Goal: Register for event/course

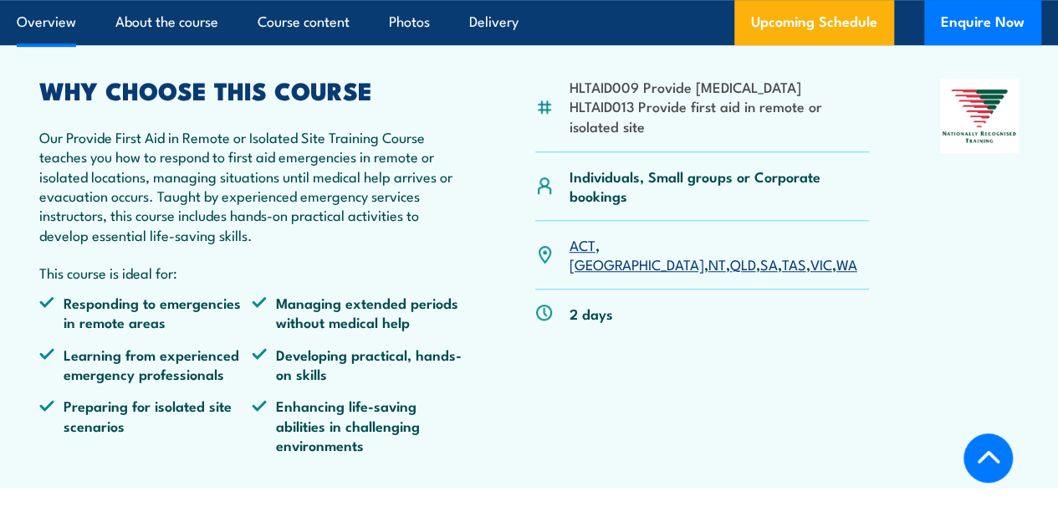
scroll to position [502, 0]
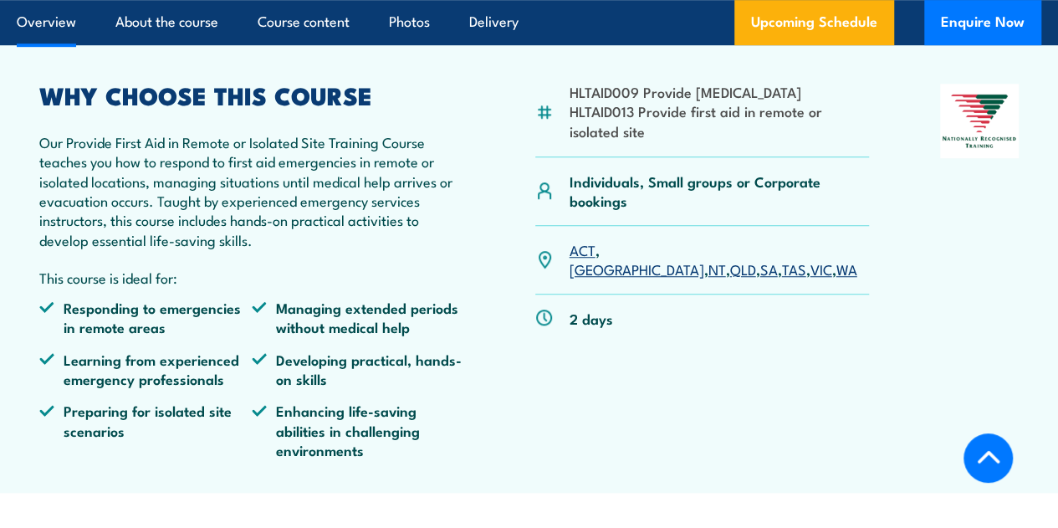
click at [730, 278] on link "QLD" at bounding box center [743, 268] width 26 height 20
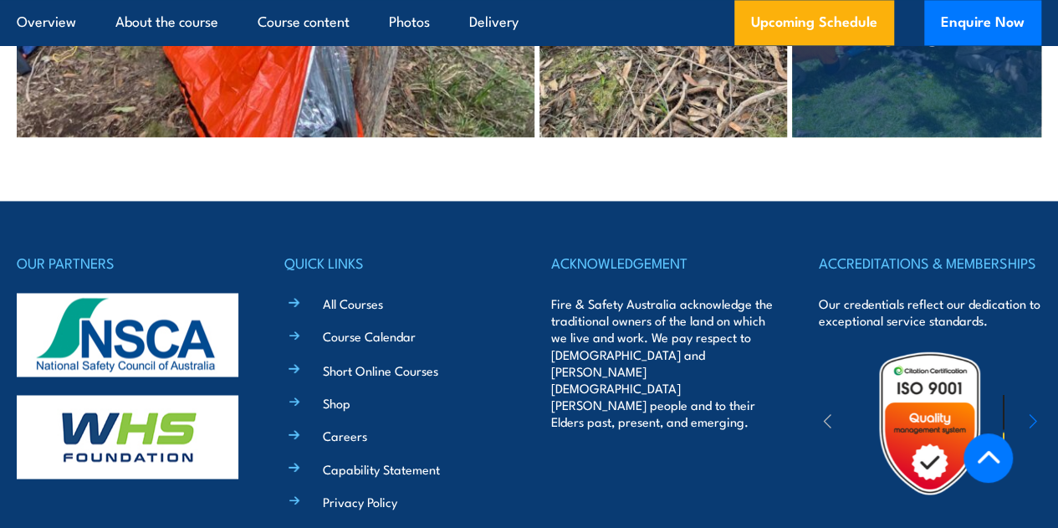
scroll to position [4427, 0]
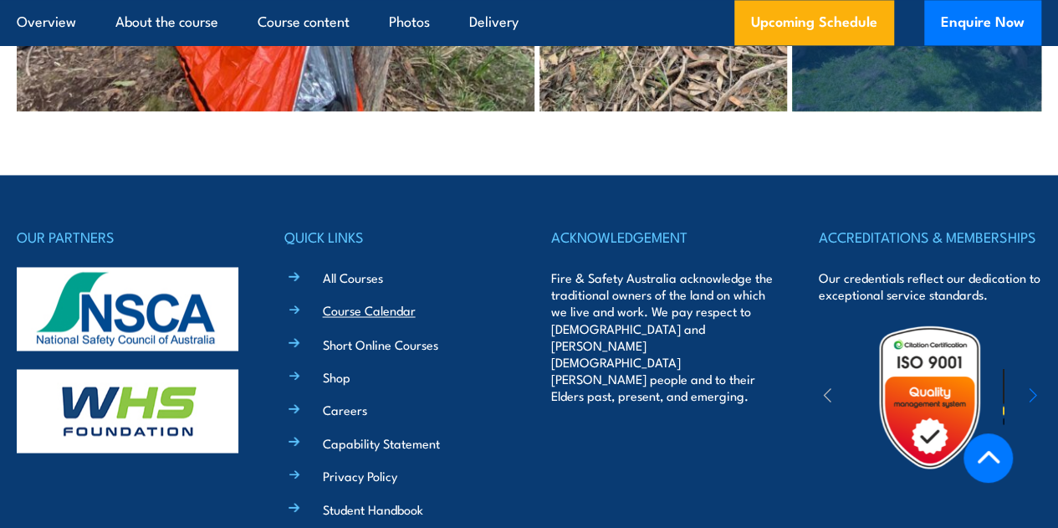
click at [341, 319] on link "Course Calendar" at bounding box center [369, 310] width 93 height 18
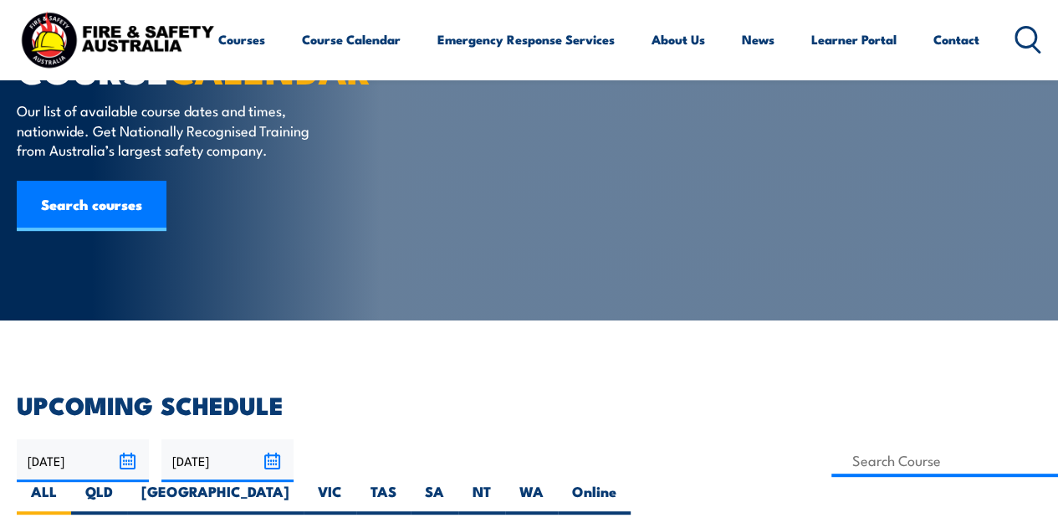
scroll to position [84, 0]
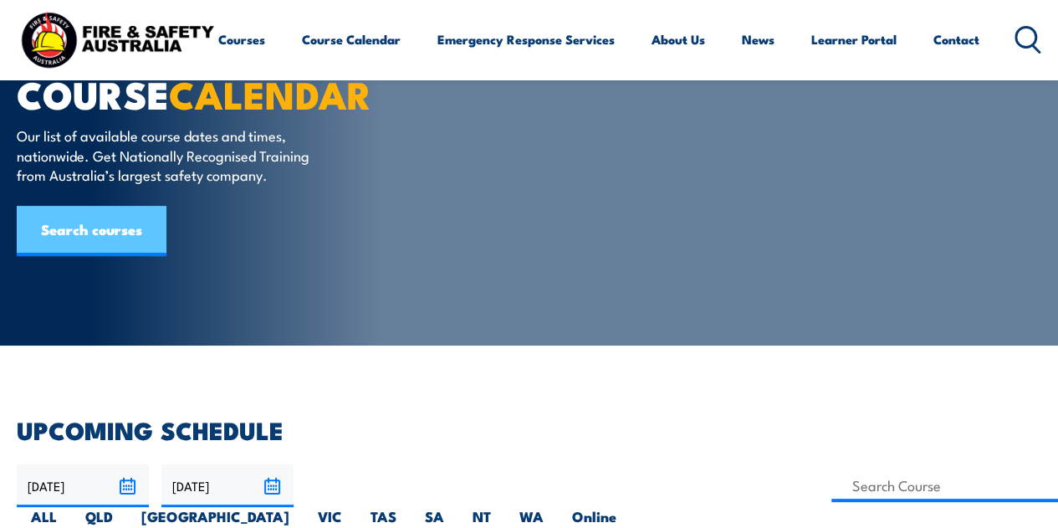
click at [65, 242] on link "Search courses" at bounding box center [92, 231] width 150 height 50
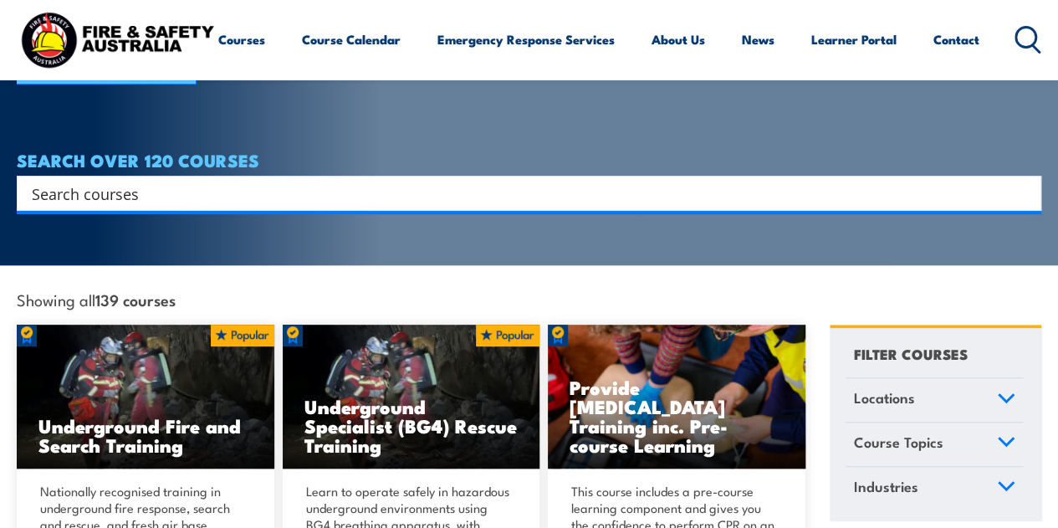
scroll to position [251, 0]
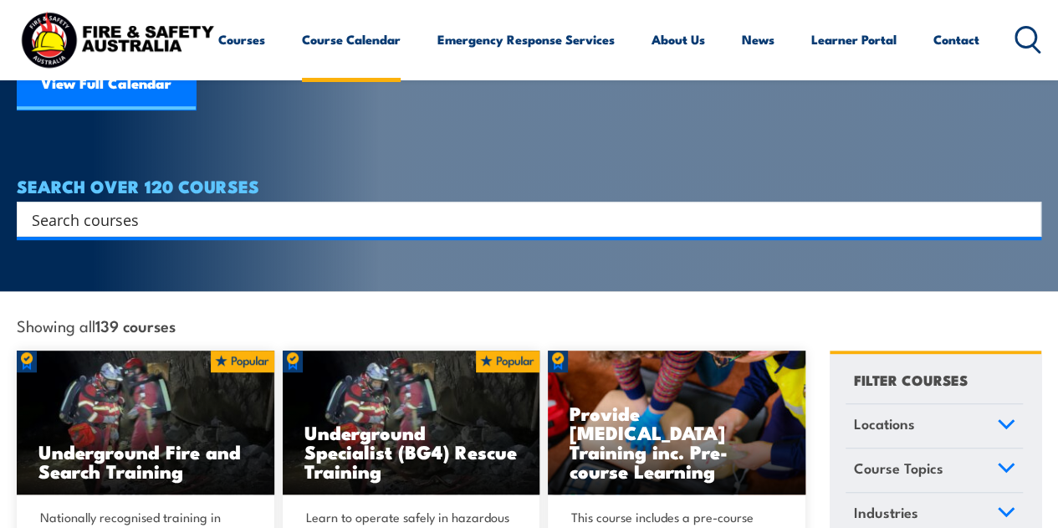
click at [302, 59] on link "Course Calendar" at bounding box center [351, 39] width 99 height 40
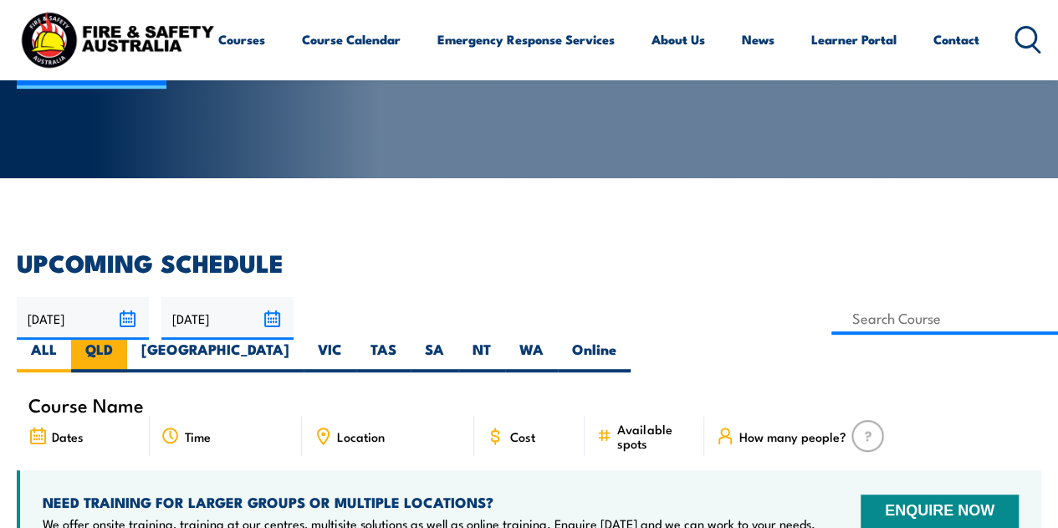
click at [127, 339] on label "QLD" at bounding box center [99, 355] width 56 height 33
click at [124, 339] on input "QLD" at bounding box center [118, 344] width 11 height 11
radio input "true"
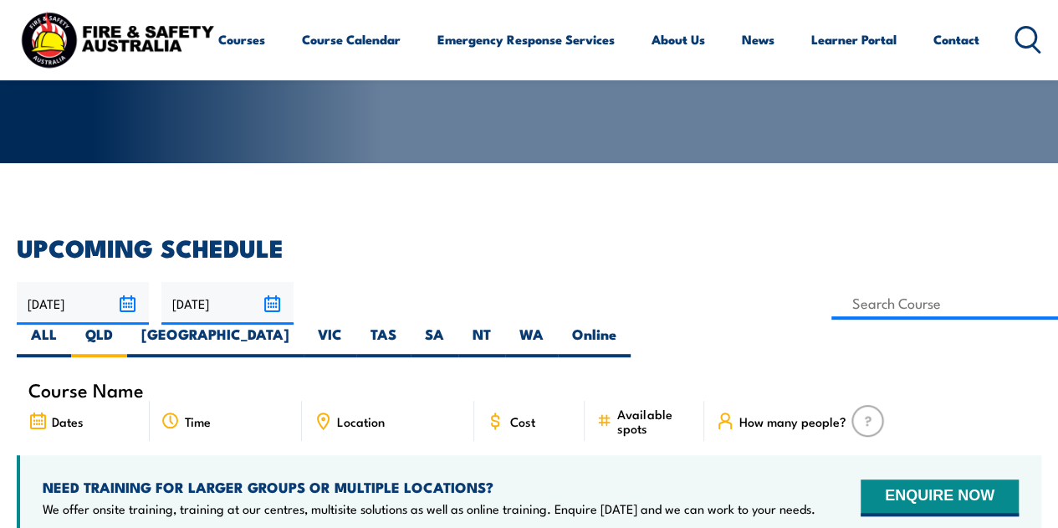
scroll to position [251, 0]
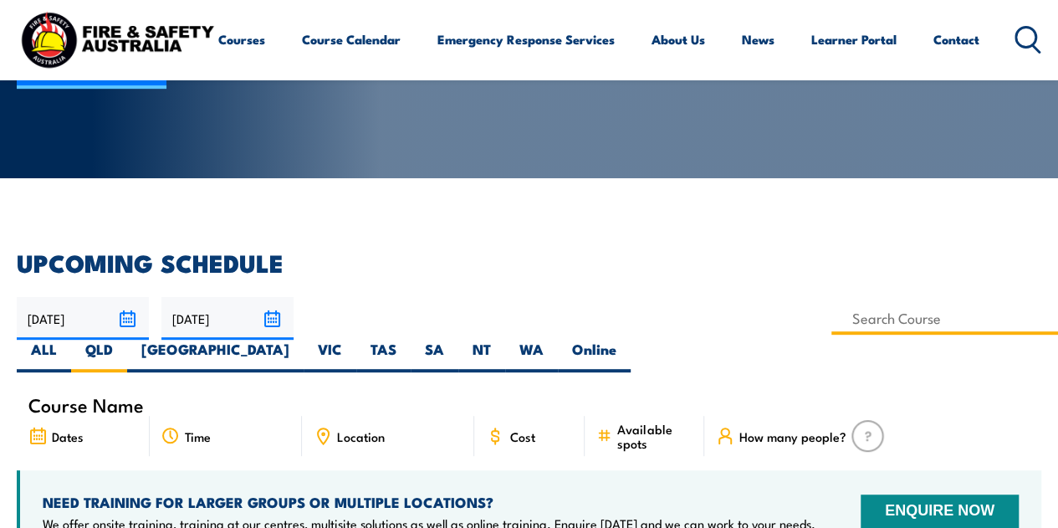
click at [831, 322] on input at bounding box center [944, 318] width 227 height 33
type input "Provide First Aid in Remote or Isolated Site"
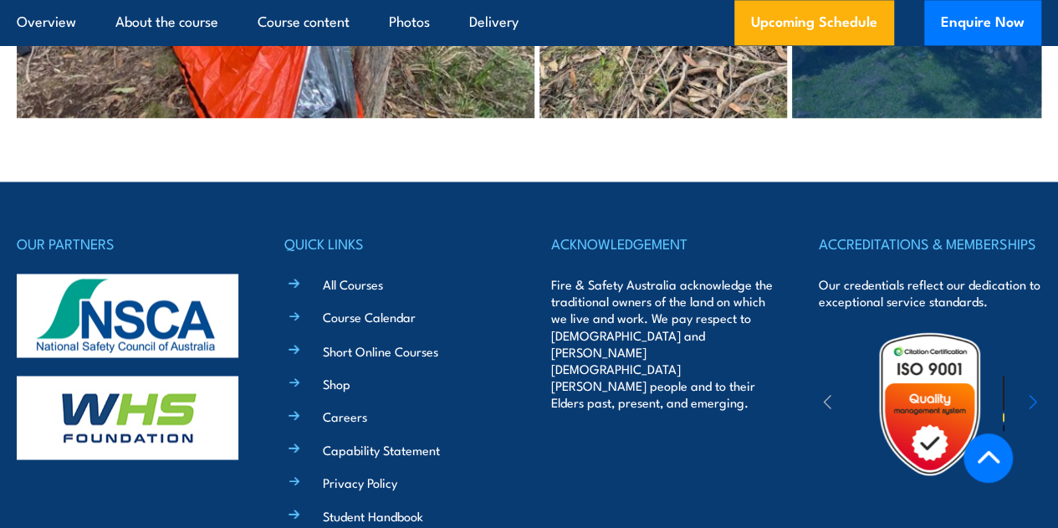
scroll to position [4427, 0]
